Goal: Task Accomplishment & Management: Use online tool/utility

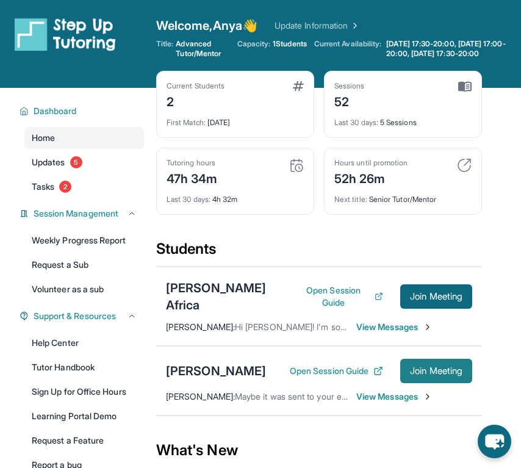
click at [412, 367] on button "Join Meeting" at bounding box center [436, 370] width 72 height 24
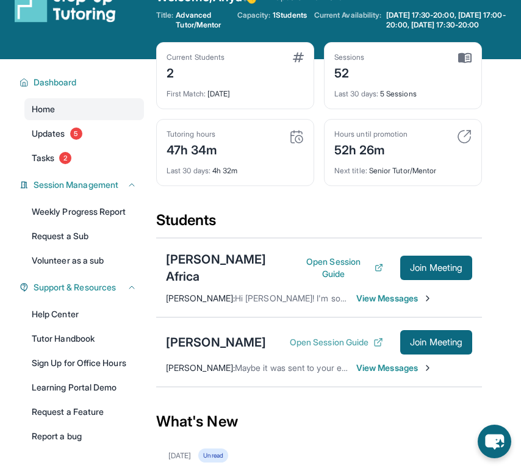
click at [330, 336] on button "Open Session Guide" at bounding box center [336, 342] width 93 height 12
click at [216, 333] on div "[PERSON_NAME]" at bounding box center [216, 341] width 100 height 17
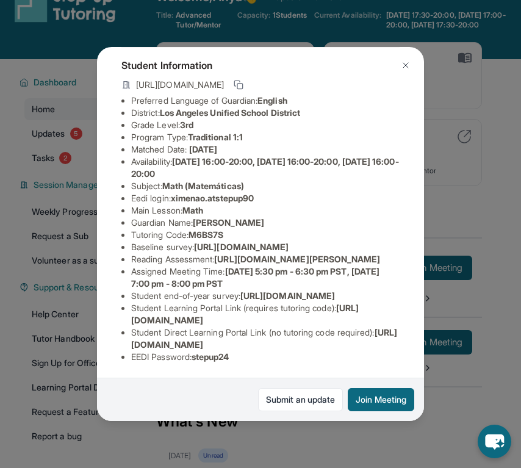
scroll to position [175, 444]
drag, startPoint x: 130, startPoint y: 147, endPoint x: 437, endPoint y: 173, distance: 307.7
click at [437, 173] on div "[PERSON_NAME] Guardian: [PERSON_NAME] Student Information [URL][DOMAIN_NAME] Pr…" at bounding box center [260, 234] width 521 height 468
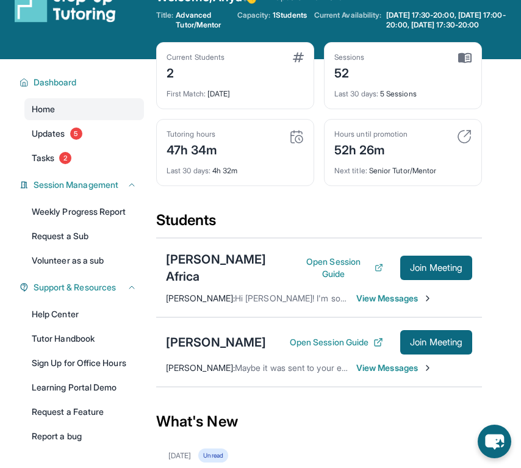
copy span "[URL][DOMAIN_NAME]"
click at [227, 333] on div "[PERSON_NAME]" at bounding box center [216, 341] width 100 height 17
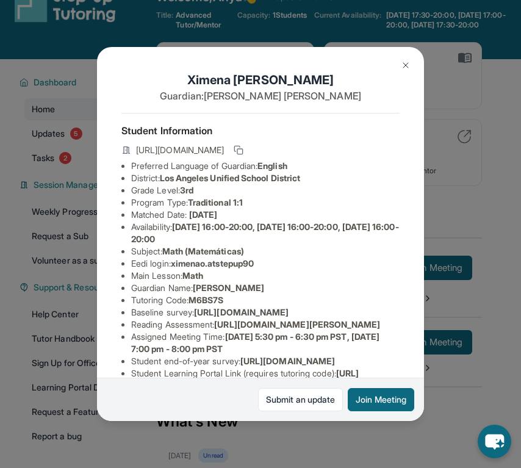
scroll to position [175, 0]
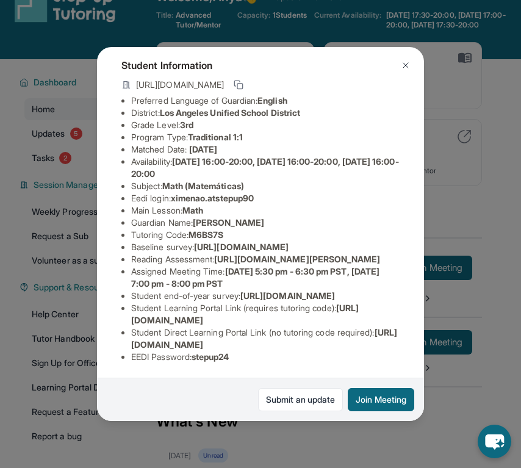
click at [198, 265] on li "Assigned Meeting Time : [DATE] 5:30 pm - 6:30 pm PST, [DATE] 7:00 pm - 8:00 pm …" at bounding box center [265, 277] width 268 height 24
drag, startPoint x: 133, startPoint y: 148, endPoint x: 426, endPoint y: 169, distance: 293.5
click at [426, 169] on div "[PERSON_NAME] Guardian: [PERSON_NAME] Student Information [URL][DOMAIN_NAME] Pr…" at bounding box center [260, 234] width 521 height 468
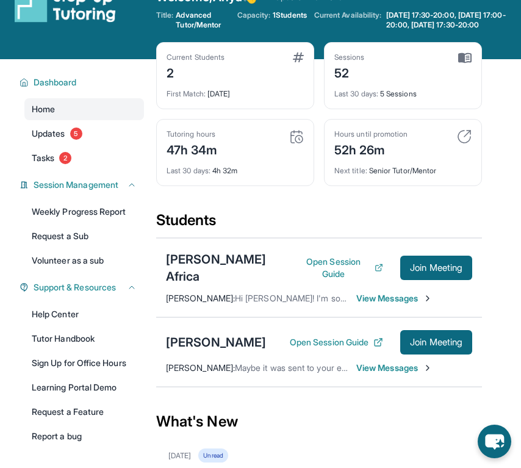
click at [238, 318] on div "[PERSON_NAME] Open Session Guide Join Meeting [PERSON_NAME] : Maybe it was sent…" at bounding box center [319, 352] width 326 height 70
click at [238, 333] on div "[PERSON_NAME]" at bounding box center [216, 341] width 100 height 17
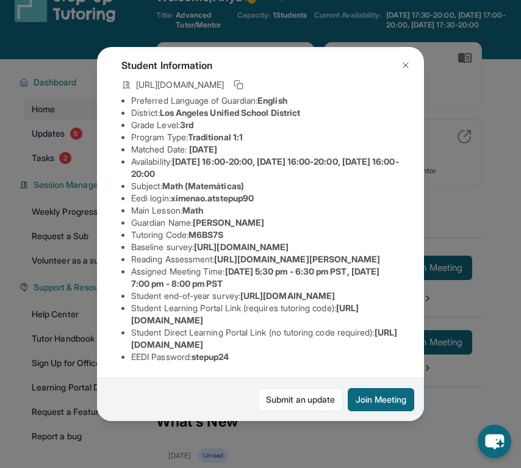
scroll to position [163, 444]
drag, startPoint x: 131, startPoint y: 160, endPoint x: 338, endPoint y: 184, distance: 208.0
click at [338, 184] on div "[PERSON_NAME] Guardian: [PERSON_NAME] Student Information [URL][DOMAIN_NAME] Pr…" at bounding box center [260, 234] width 327 height 374
copy span "[URL][DOMAIN_NAME]"
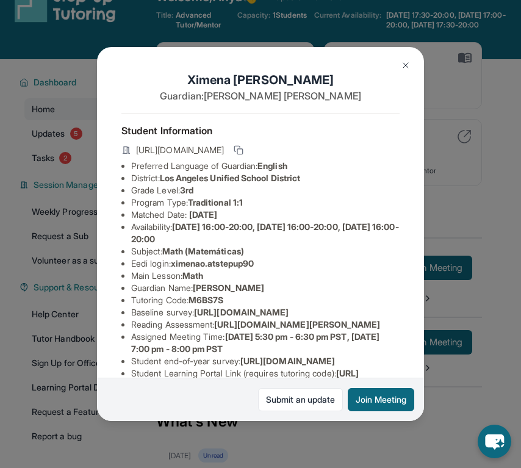
click at [404, 63] on img at bounding box center [406, 65] width 10 height 10
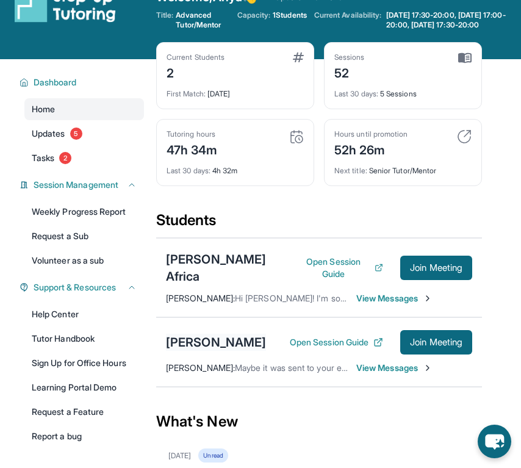
click at [224, 333] on div "[PERSON_NAME]" at bounding box center [216, 341] width 100 height 17
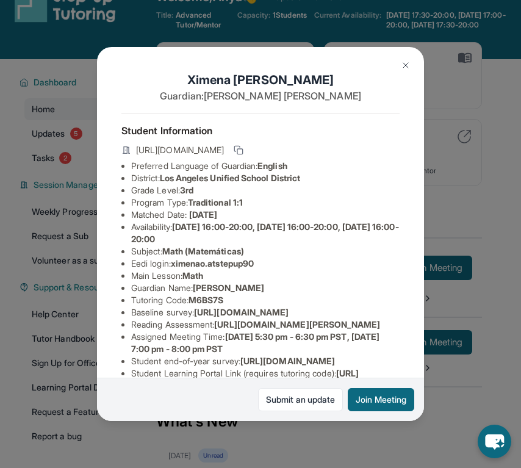
click at [401, 66] on img at bounding box center [406, 65] width 10 height 10
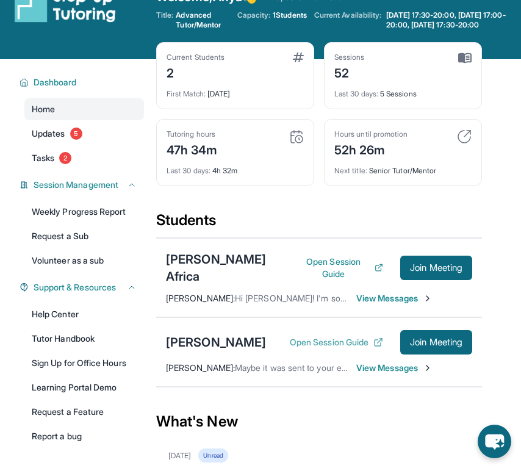
click at [314, 336] on button "Open Session Guide" at bounding box center [336, 342] width 93 height 12
